Goal: Transaction & Acquisition: Purchase product/service

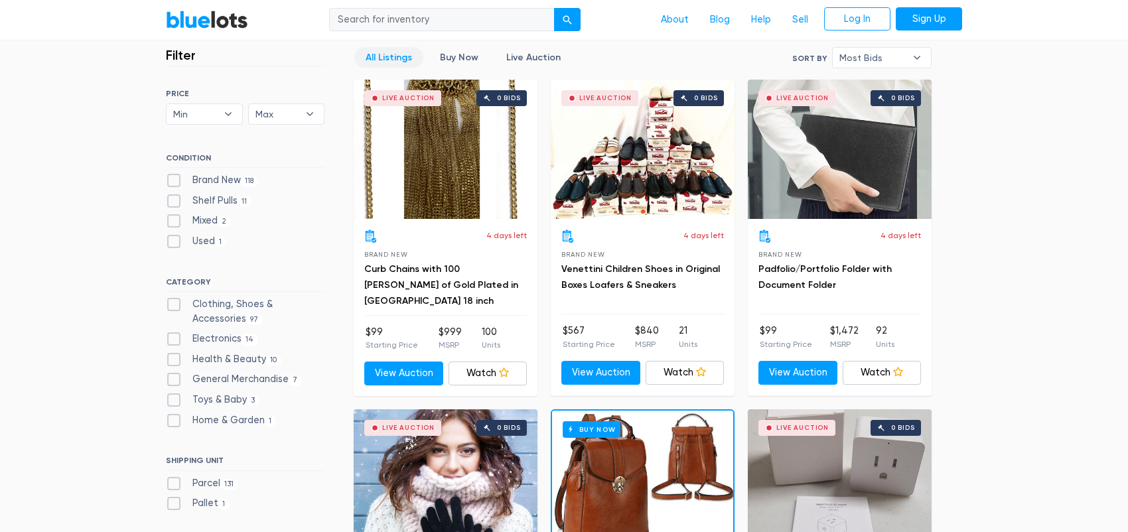
scroll to position [351, 0]
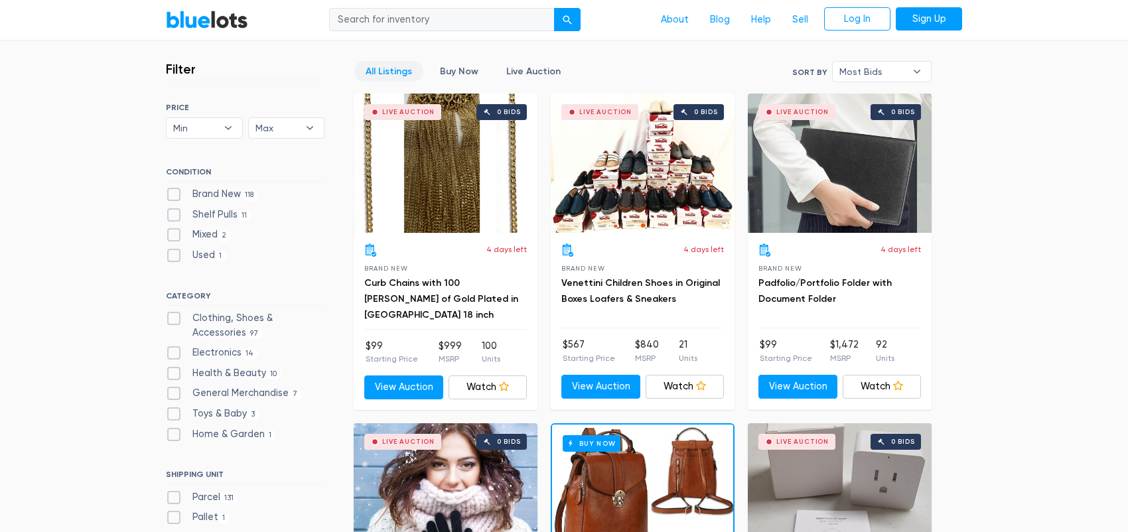
click at [177, 355] on label "Electronics 14" at bounding box center [212, 353] width 92 height 15
click at [175, 354] on input "Electronics 14" at bounding box center [170, 350] width 9 height 9
checkbox input "true"
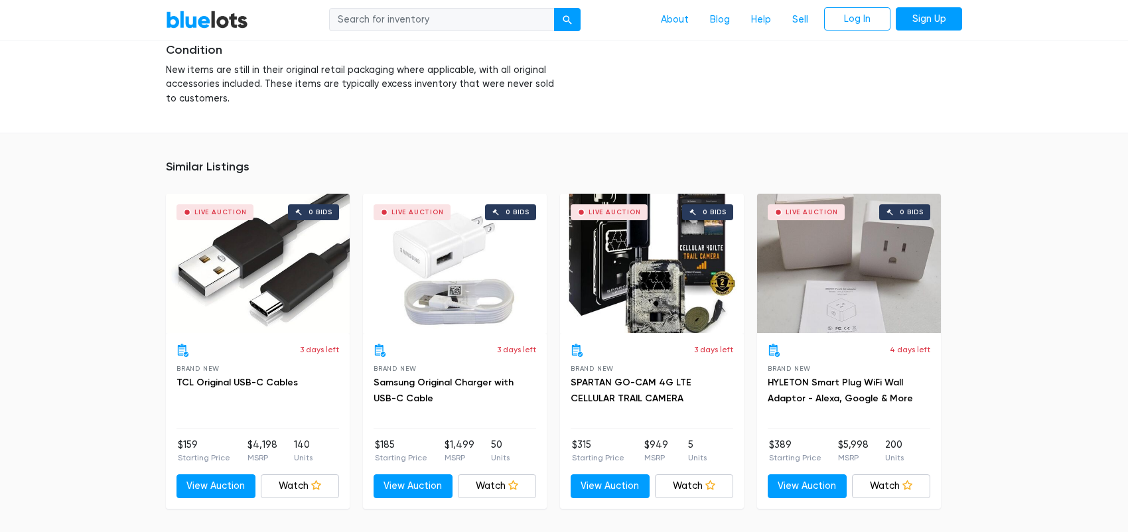
scroll to position [895, 0]
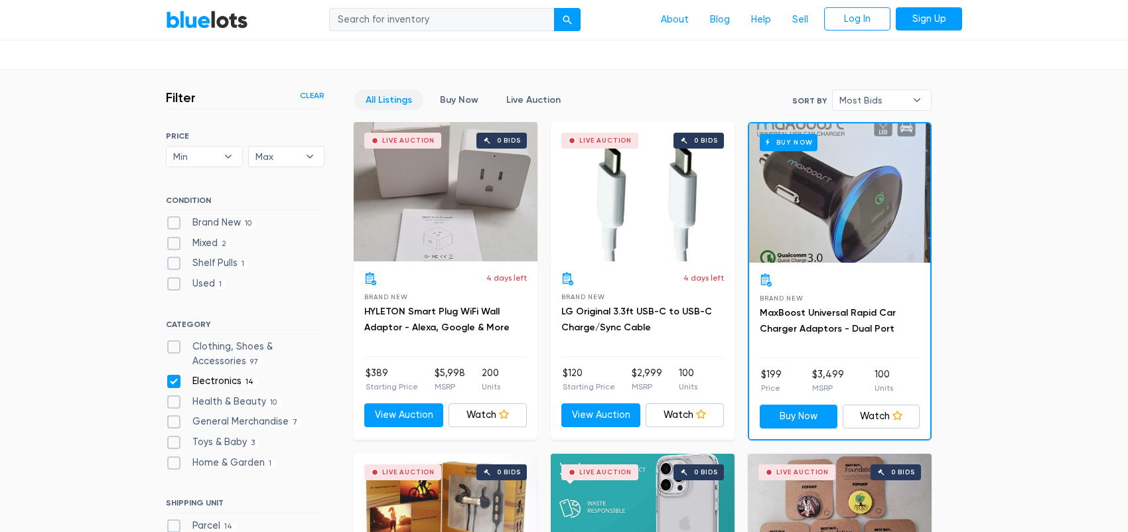
scroll to position [320, 0]
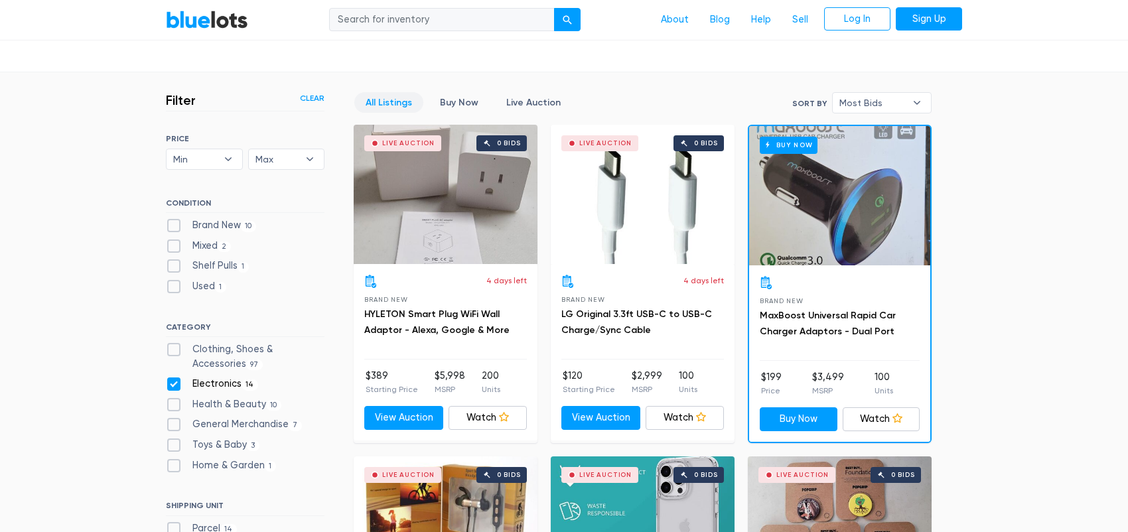
drag, startPoint x: 1134, startPoint y: 98, endPoint x: 1137, endPoint y: 91, distance: 7.8
click at [536, 100] on link "Live Auction" at bounding box center [533, 102] width 77 height 21
